Goal: Task Accomplishment & Management: Manage account settings

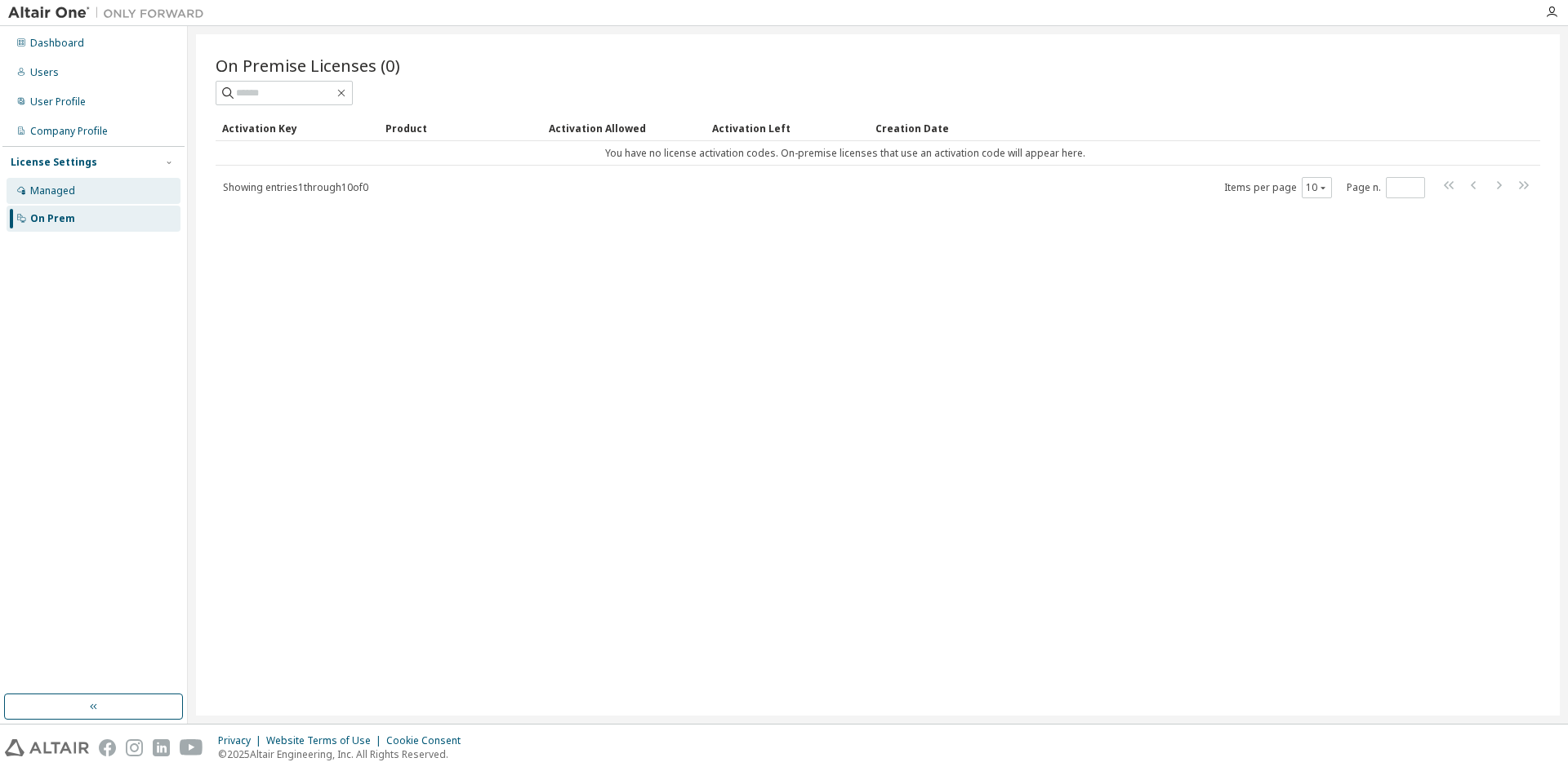
click at [56, 185] on div "Managed" at bounding box center [53, 191] width 45 height 13
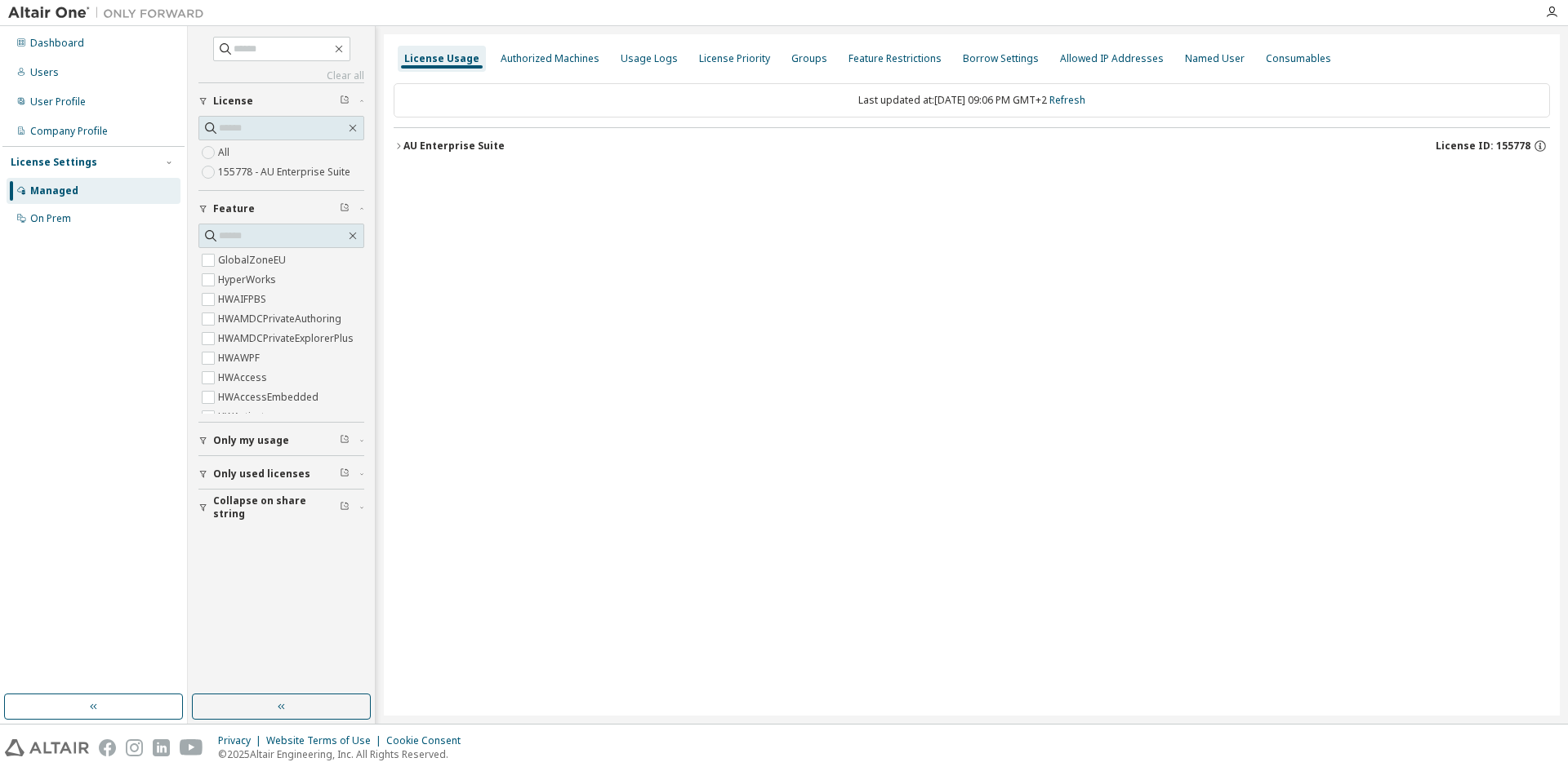
click at [539, 42] on div "License Usage Authorized Machines Usage Logs License Priority Groups Feature Re…" at bounding box center [971, 375] width 1176 height 681
click at [540, 48] on div "Authorized Machines" at bounding box center [550, 59] width 112 height 26
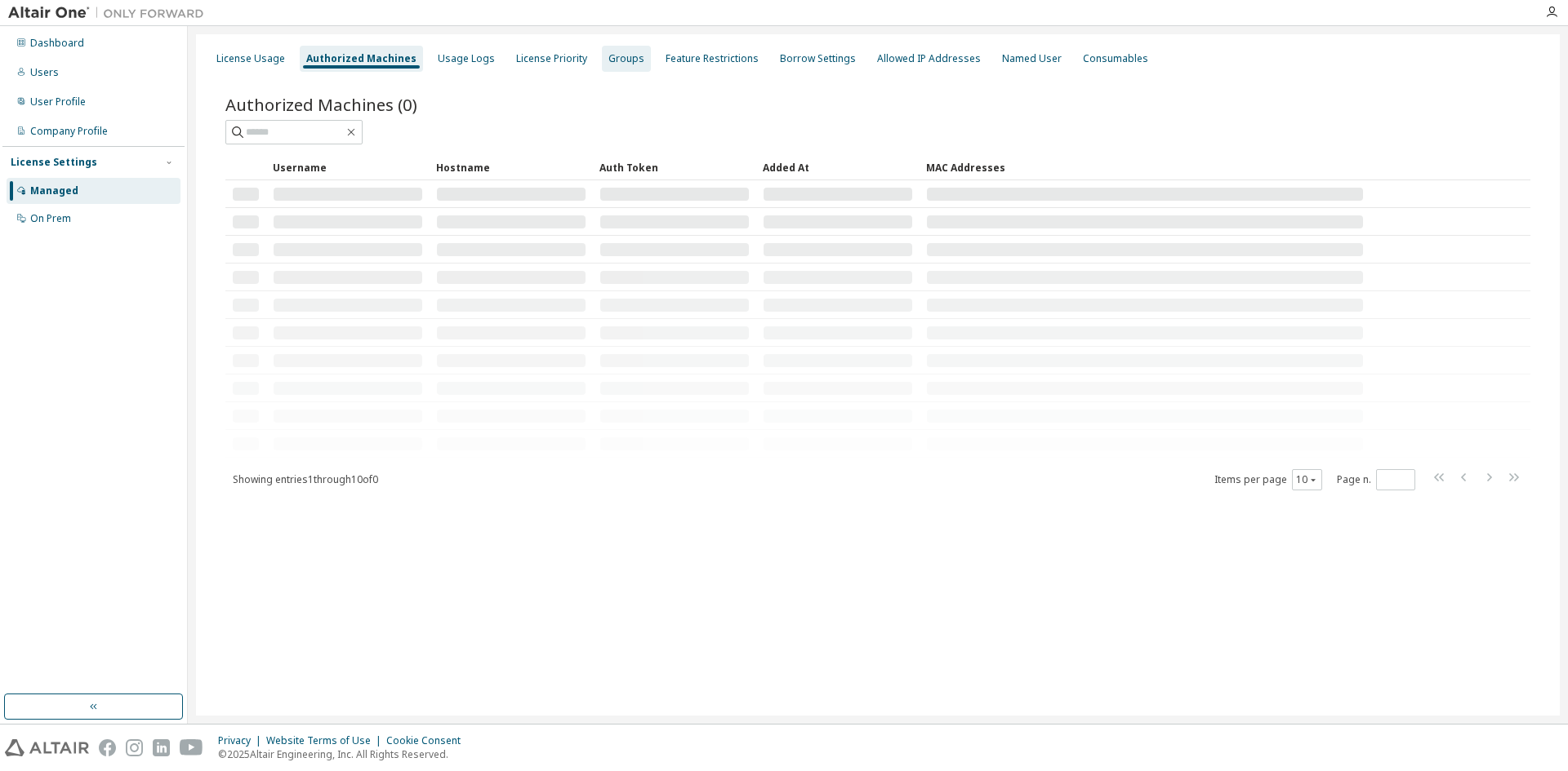
click at [628, 53] on div "Groups" at bounding box center [626, 59] width 49 height 26
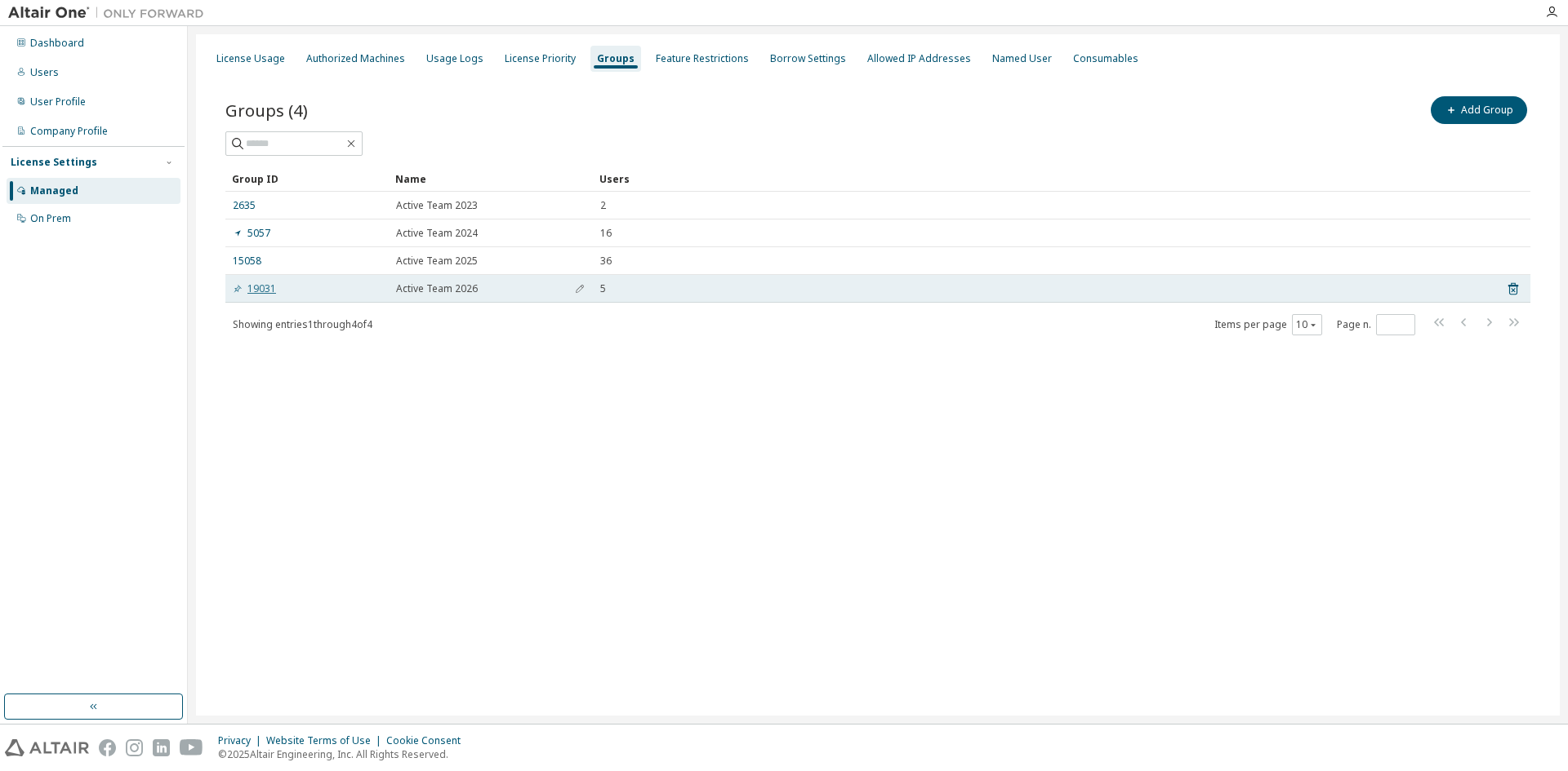
click at [257, 291] on link "19031" at bounding box center [254, 288] width 43 height 13
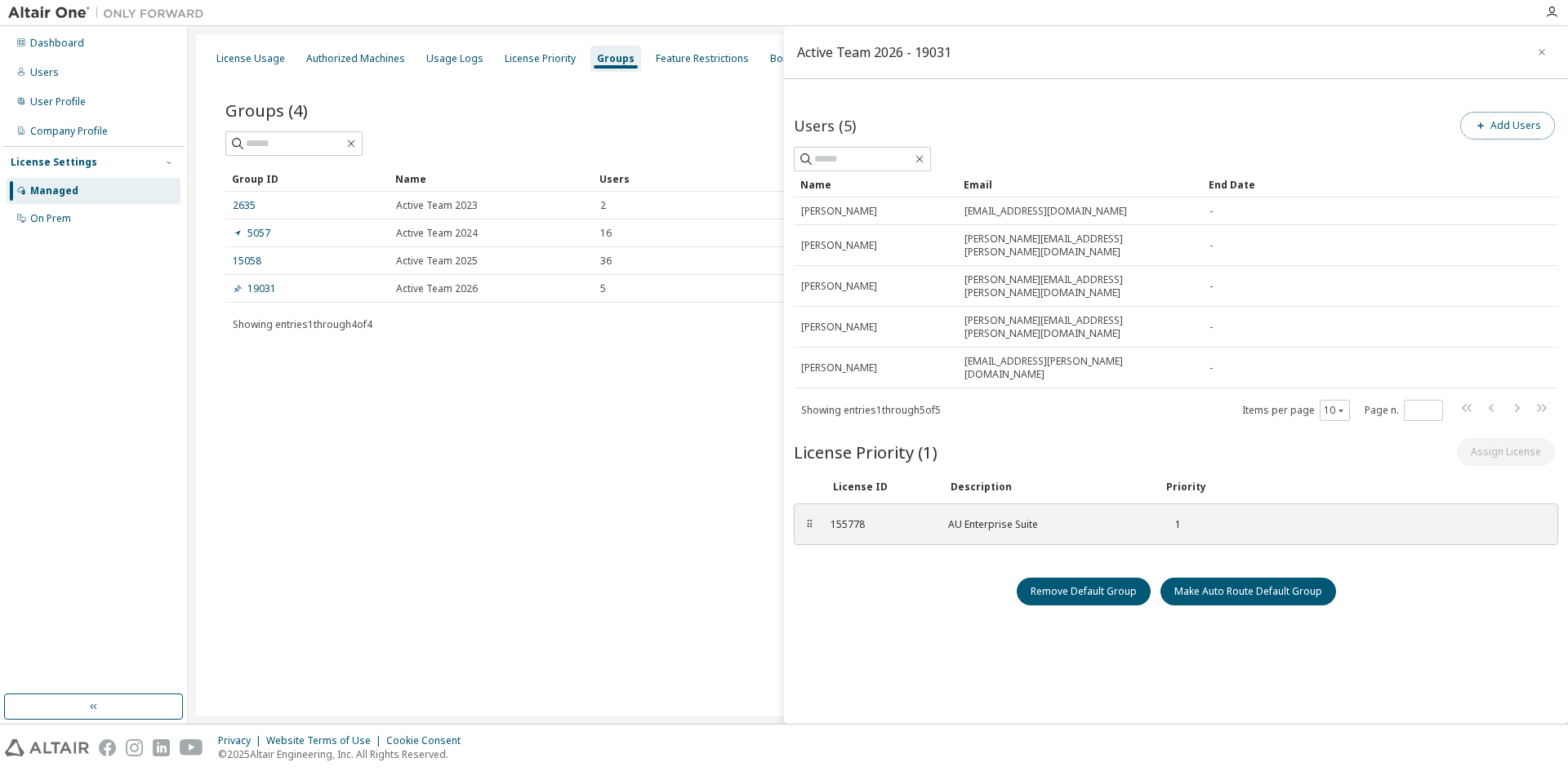
click at [1530, 117] on button "Add Users" at bounding box center [1508, 126] width 95 height 28
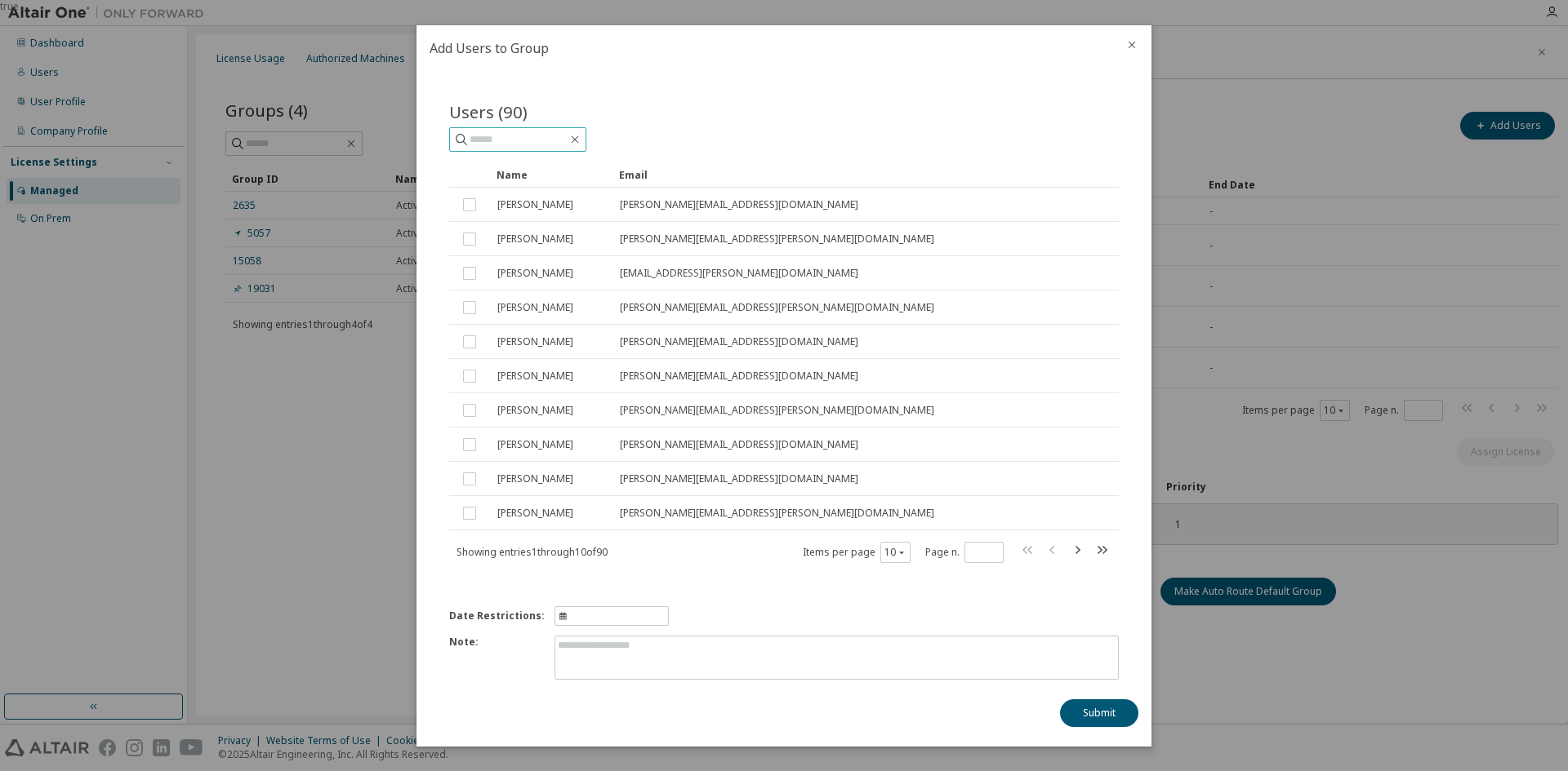
click at [543, 141] on input "text" at bounding box center [518, 139] width 98 height 16
type input "*****"
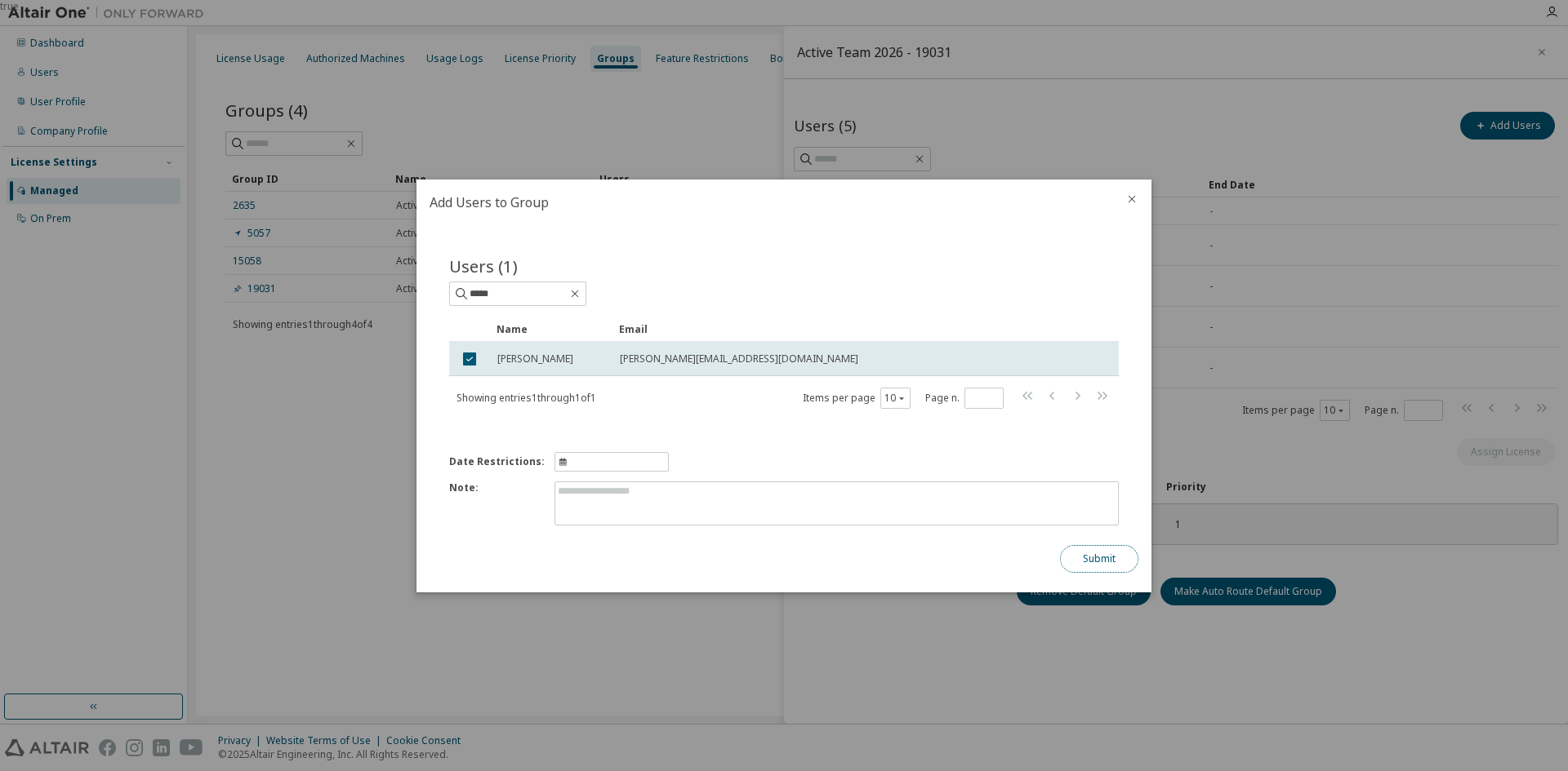
click at [1083, 560] on button "Submit" at bounding box center [1099, 559] width 79 height 28
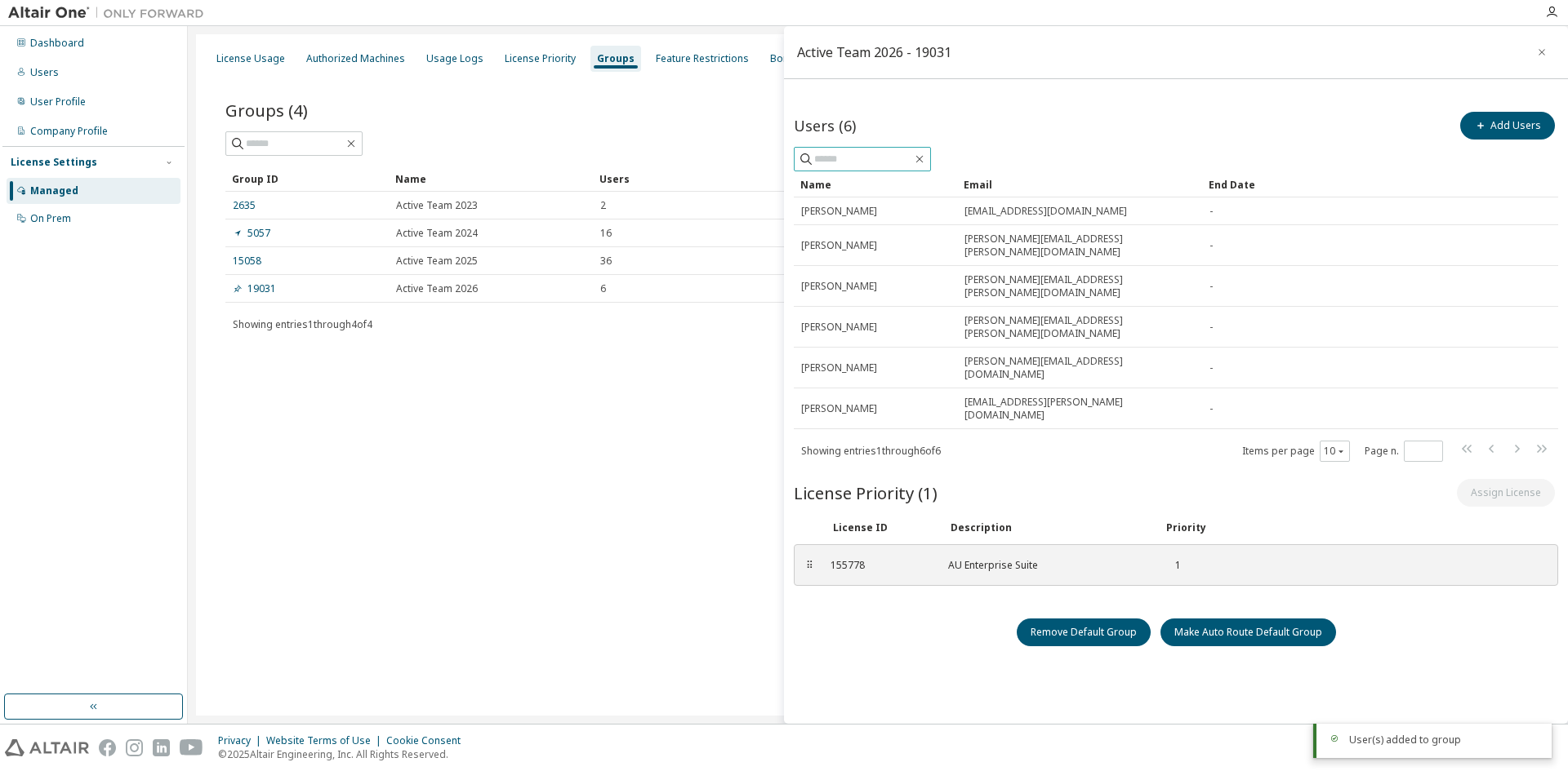
click at [855, 154] on input "text" at bounding box center [863, 159] width 98 height 16
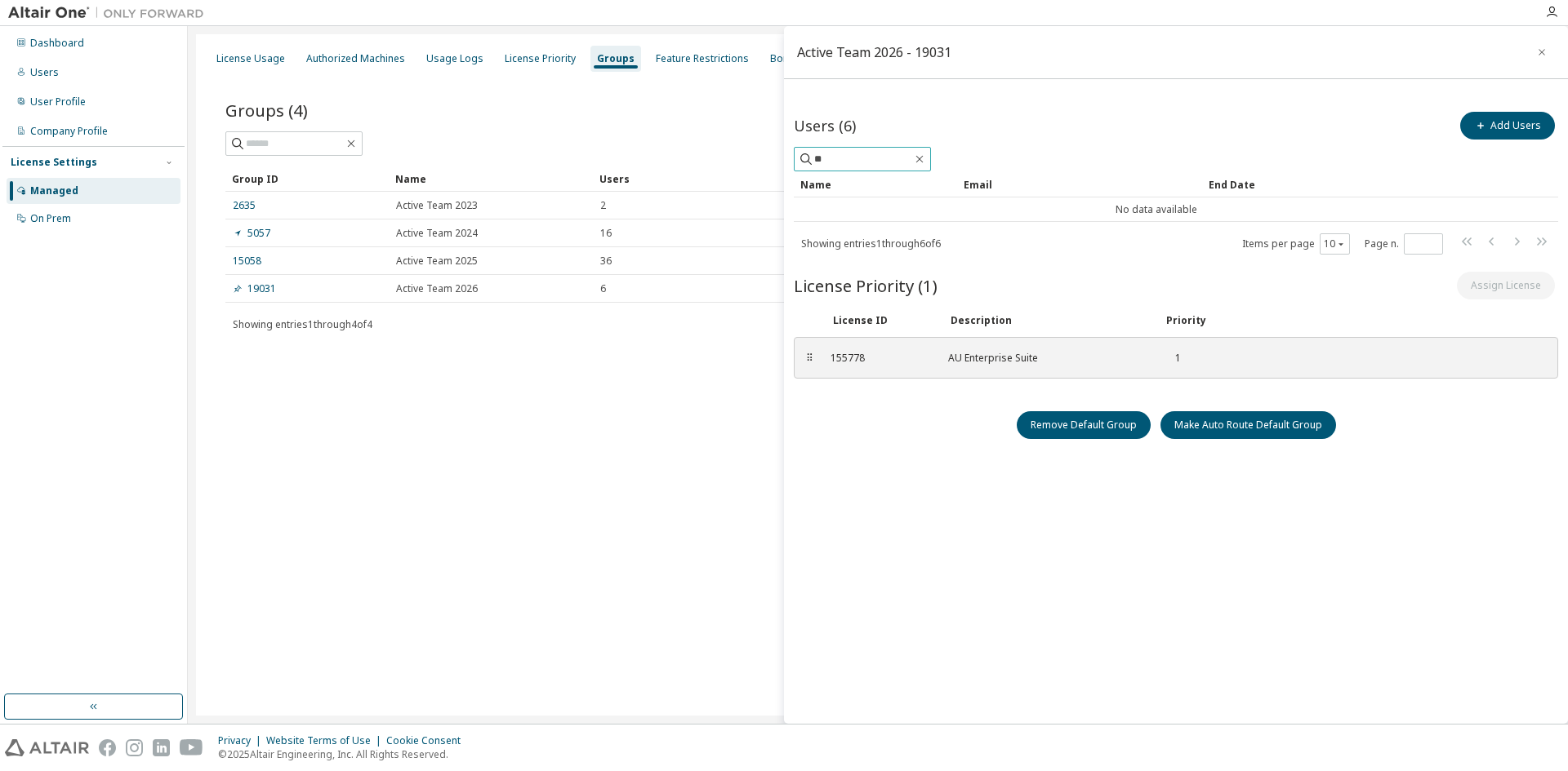
type input "**"
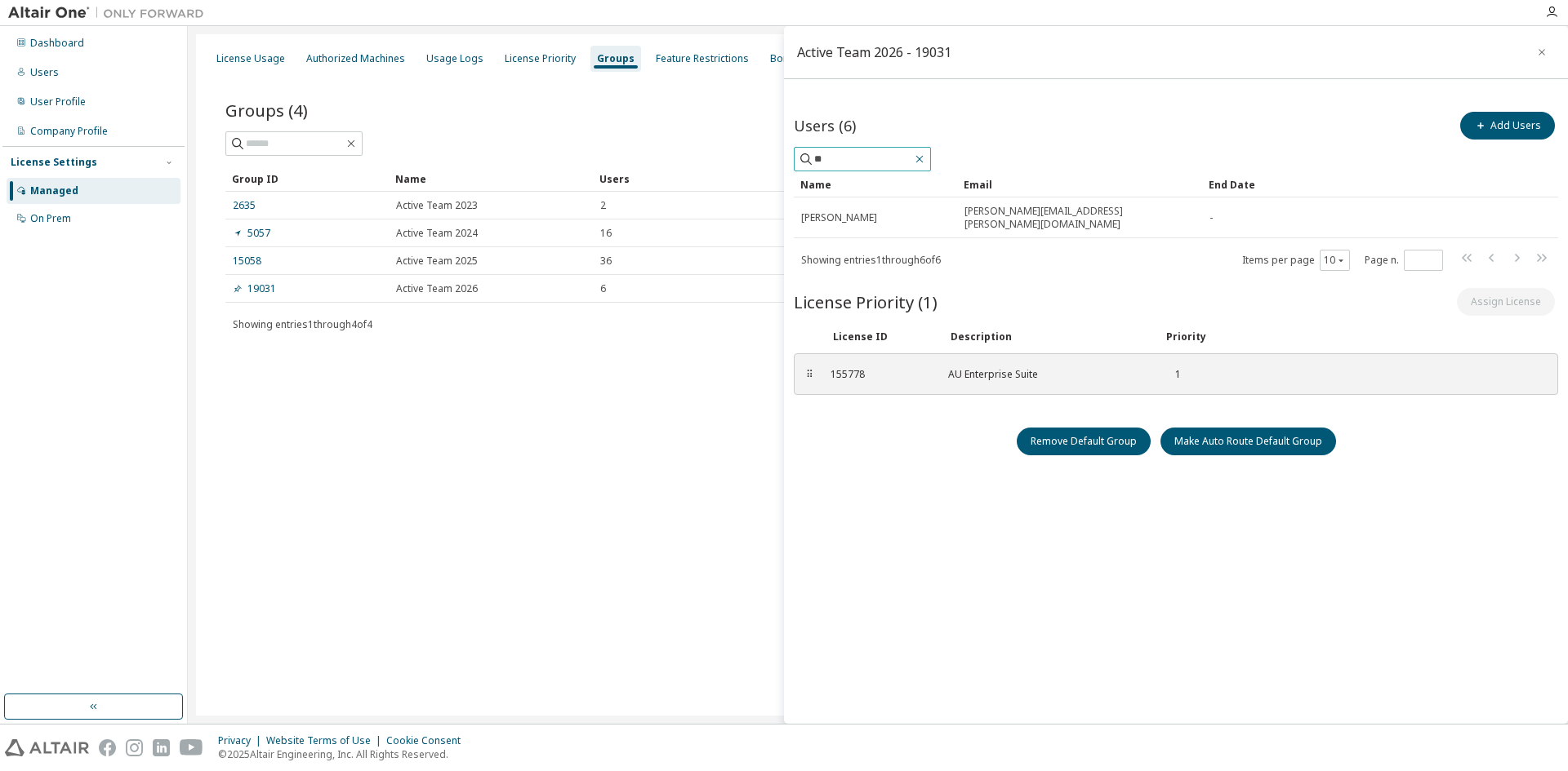
click at [926, 157] on icon "button" at bounding box center [919, 159] width 13 height 13
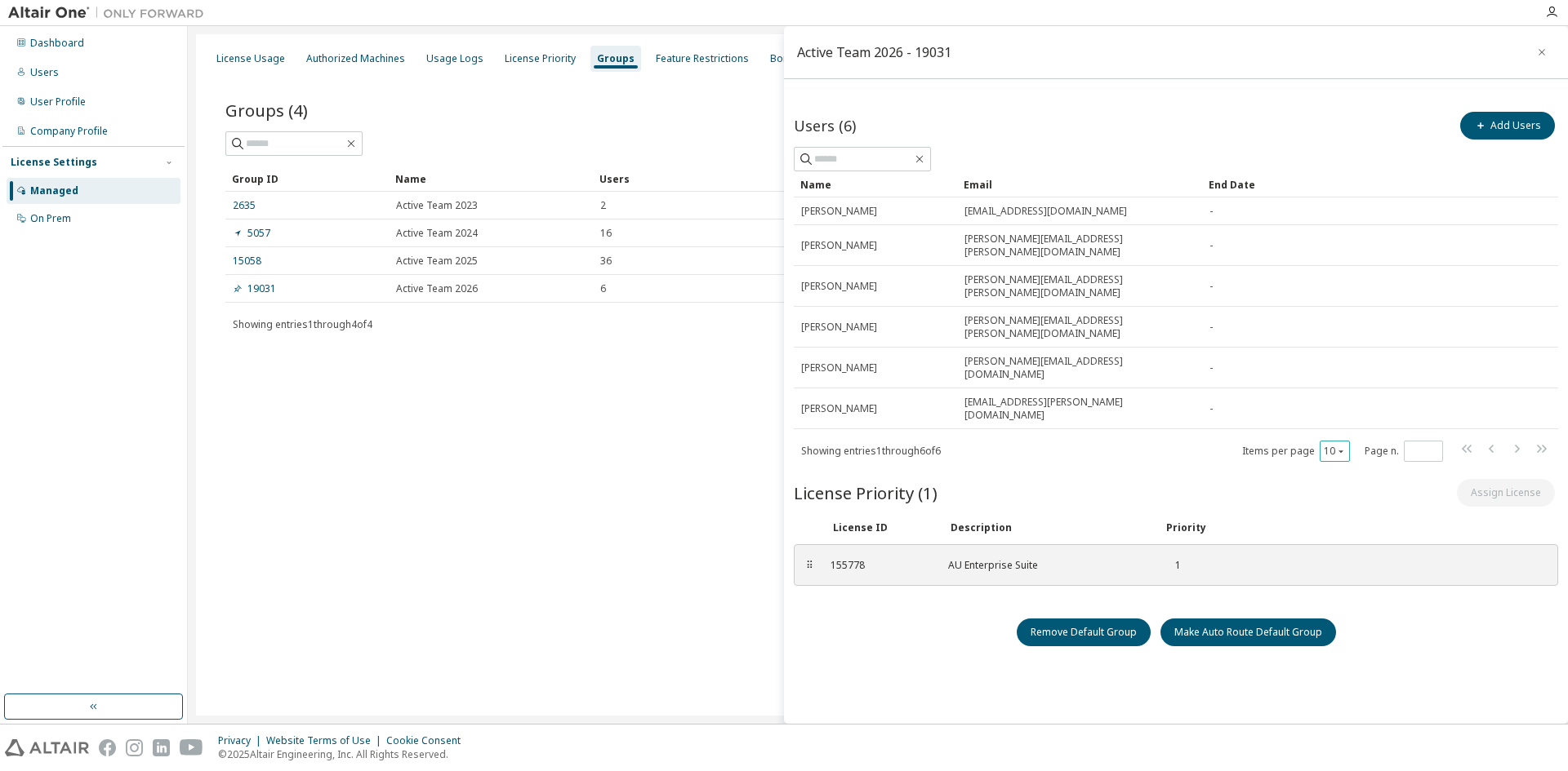
click at [1343, 440] on div "10" at bounding box center [1335, 451] width 30 height 22
click at [1346, 446] on icon "button" at bounding box center [1341, 451] width 10 height 9
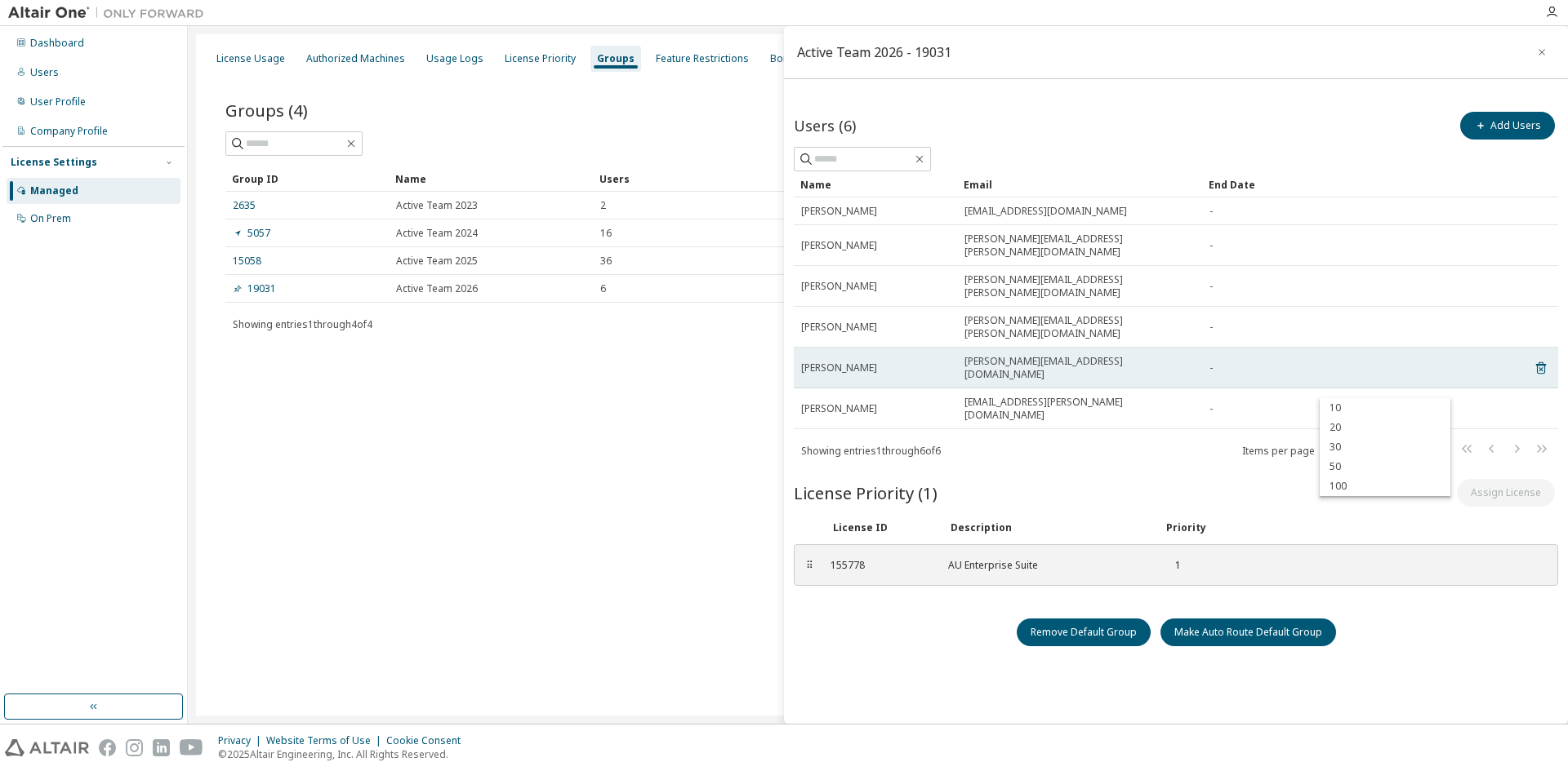
click at [1371, 348] on td "-" at bounding box center [1361, 368] width 317 height 41
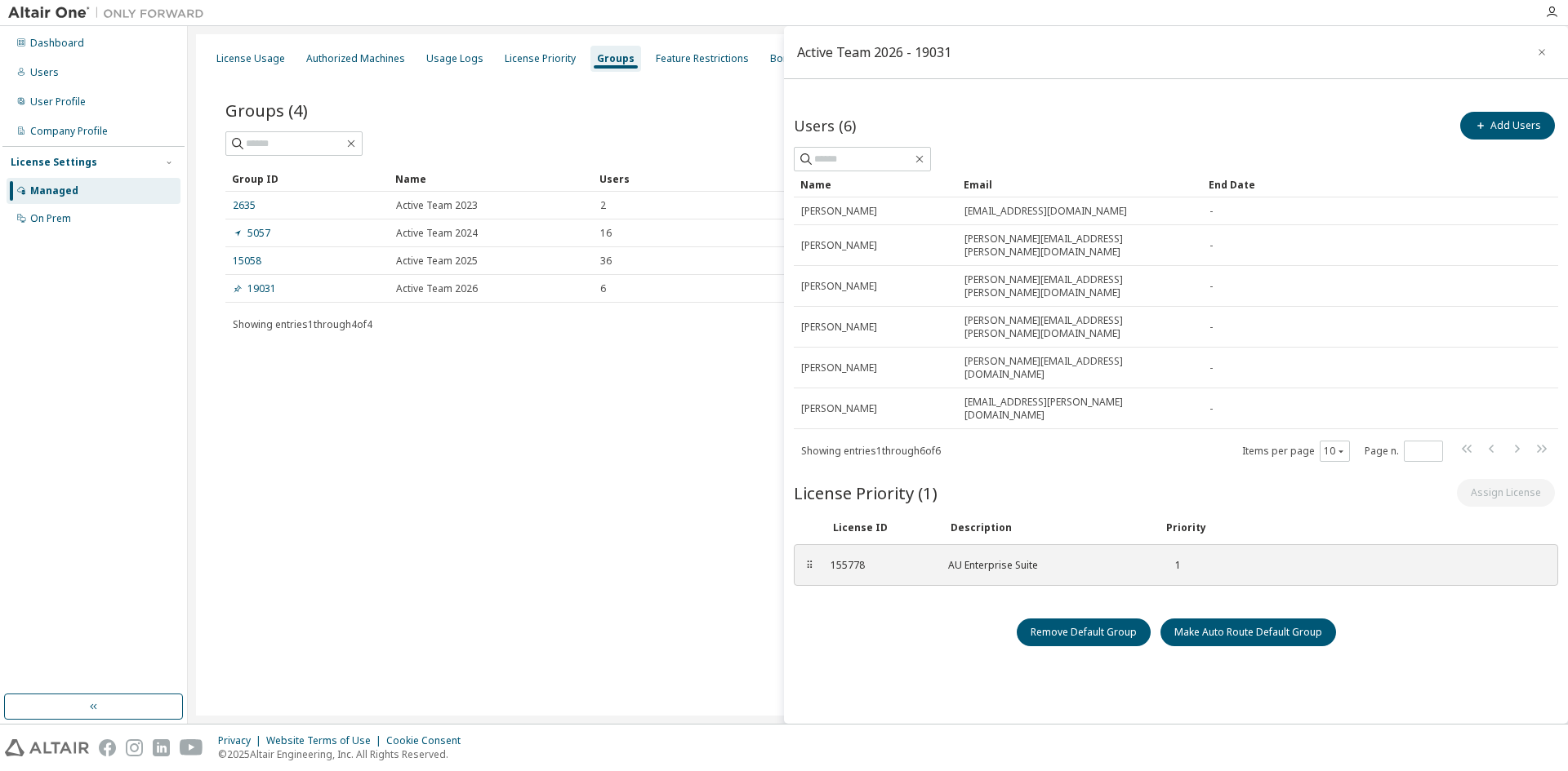
click at [1337, 399] on div "Users (6) Add Users Clear Load Save Save As Field Operator Value Select filter …" at bounding box center [1176, 384] width 765 height 551
click at [1337, 440] on div "10" at bounding box center [1335, 451] width 30 height 22
